Goal: Download file/media

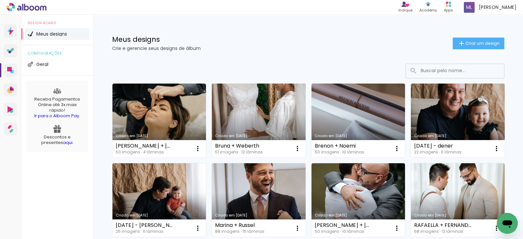
click at [257, 104] on link "Criado em [DATE]" at bounding box center [259, 121] width 94 height 74
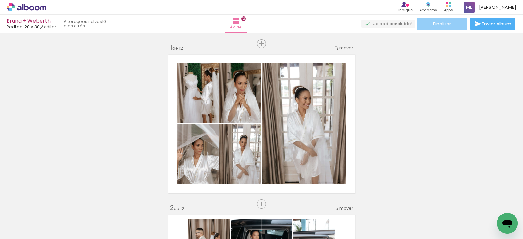
click at [423, 21] on paper-button "Finalizar" at bounding box center [442, 24] width 51 height 12
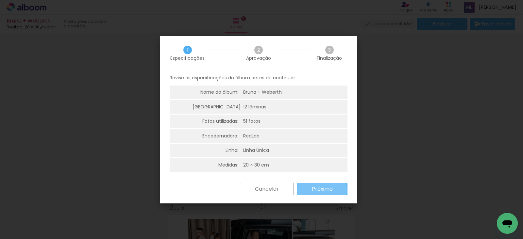
click at [0, 0] on slot "Próximo" at bounding box center [0, 0] width 0 height 0
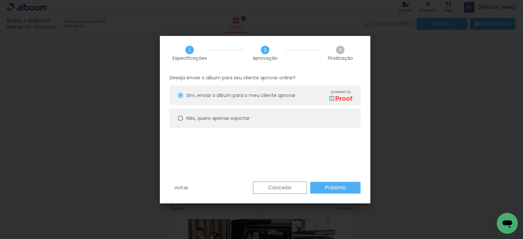
click at [302, 119] on paper-radio-button "Não, quero apenas exportar" at bounding box center [265, 119] width 191 height 20
type paper-radio-button "on"
click at [0, 0] on slot "Próximo" at bounding box center [0, 0] width 0 height 0
type input "Alta, 300 DPI"
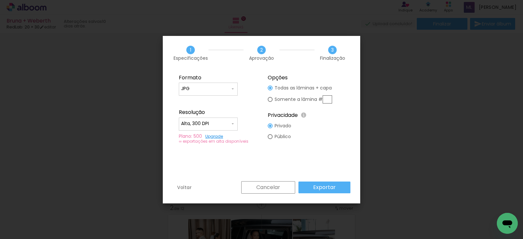
click at [235, 92] on paper-input-container "JPG" at bounding box center [208, 89] width 59 height 13
click at [215, 100] on paper-item "PDF" at bounding box center [208, 100] width 59 height 13
type input "PDF"
click at [0, 0] on slot "Exportar" at bounding box center [0, 0] width 0 height 0
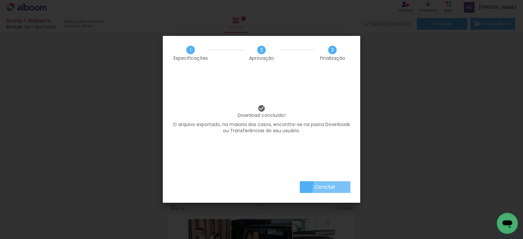
click at [0, 0] on slot "Concluir" at bounding box center [0, 0] width 0 height 0
